Goal: Navigation & Orientation: Go to known website

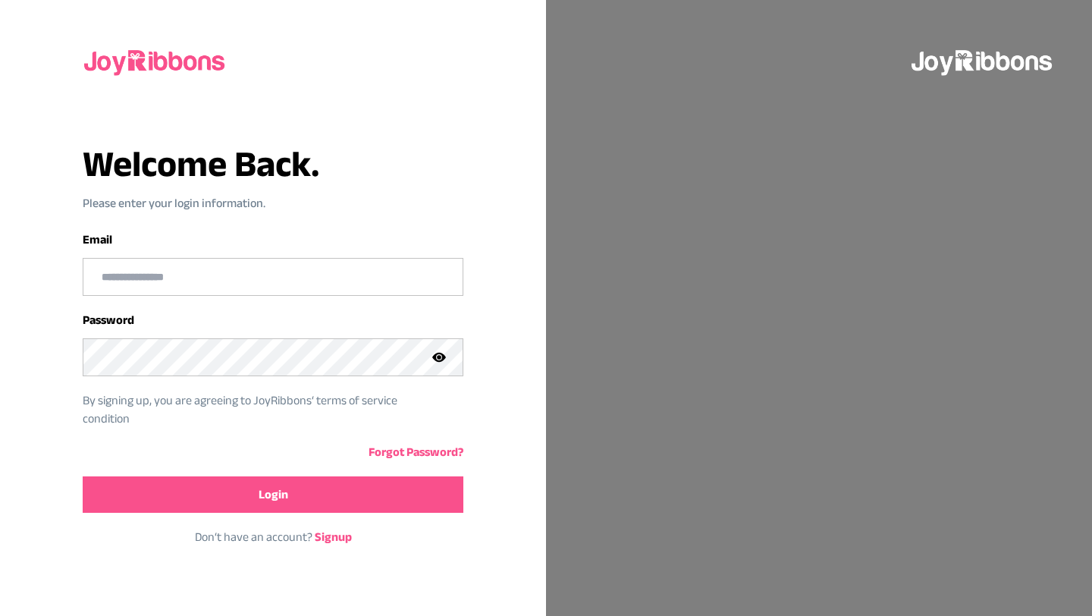
click at [961, 64] on img at bounding box center [983, 60] width 146 height 49
click at [195, 47] on img at bounding box center [156, 60] width 146 height 49
